Goal: Check status: Check status

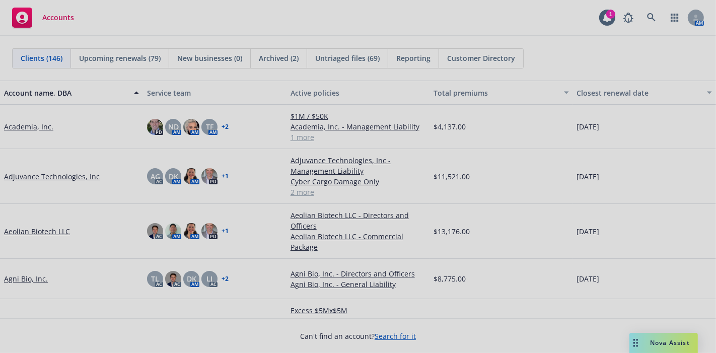
click at [655, 26] on div at bounding box center [358, 176] width 716 height 353
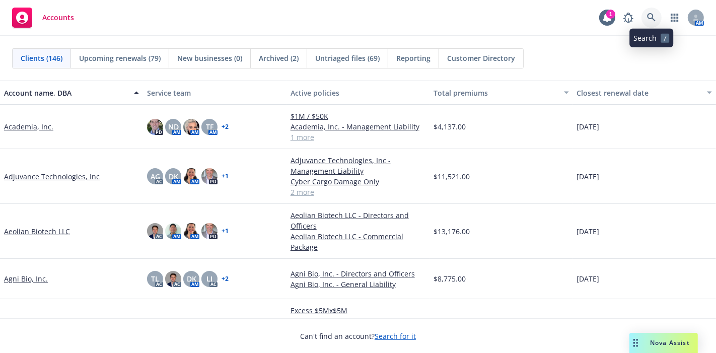
click at [654, 25] on link at bounding box center [652, 18] width 20 height 20
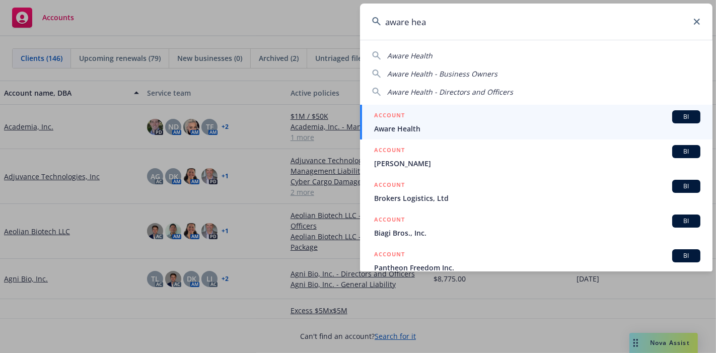
type input "aware hea"
click at [472, 123] on span "Aware Health" at bounding box center [537, 128] width 326 height 11
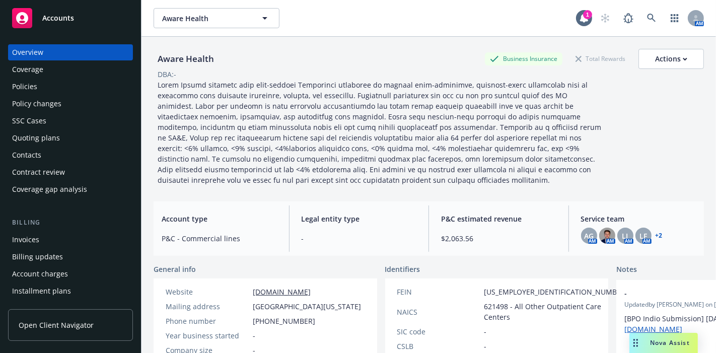
click at [25, 94] on div "Policies" at bounding box center [24, 87] width 25 height 16
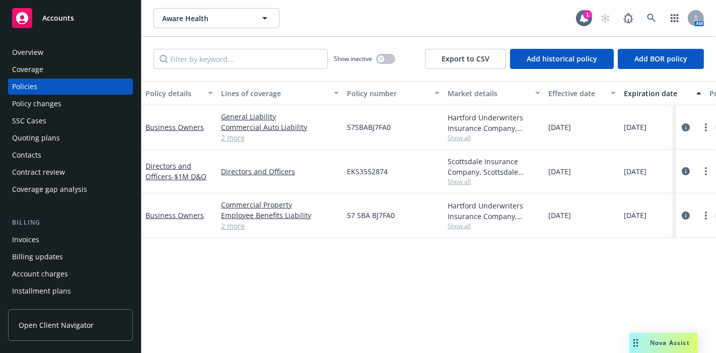
click at [37, 124] on div "SSC Cases" at bounding box center [29, 121] width 34 height 16
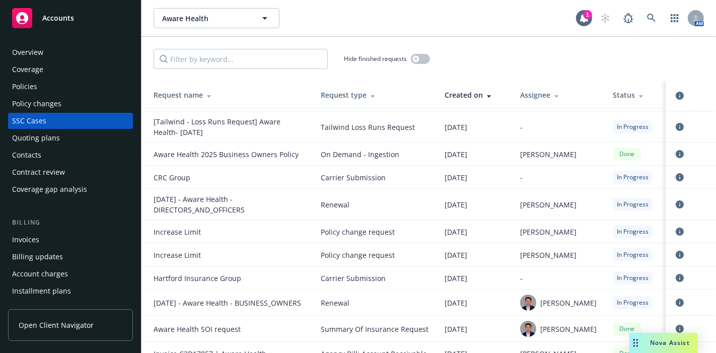
scroll to position [106, 0]
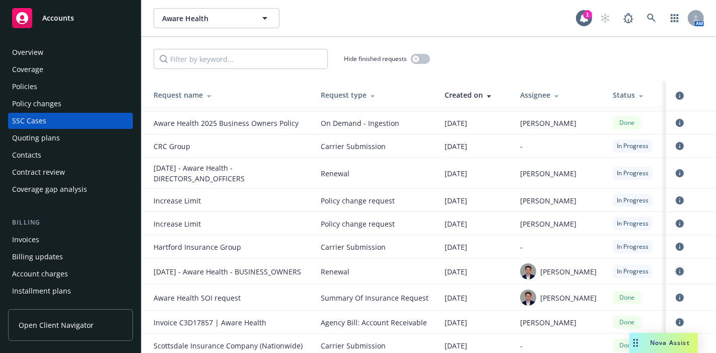
click at [674, 277] on link "circleInformation" at bounding box center [680, 271] width 12 height 12
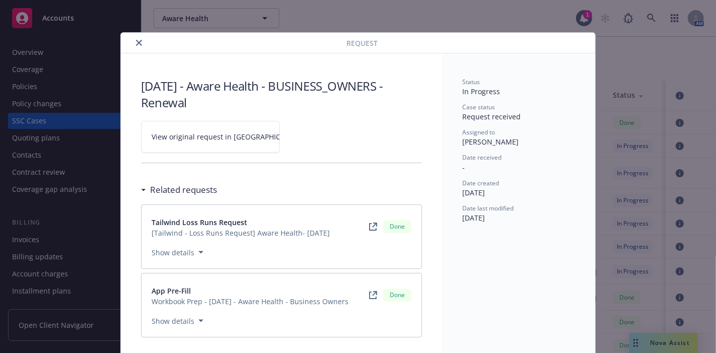
click at [225, 133] on span "View original request in [GEOGRAPHIC_DATA]" at bounding box center [228, 136] width 153 height 11
